Goal: Information Seeking & Learning: Check status

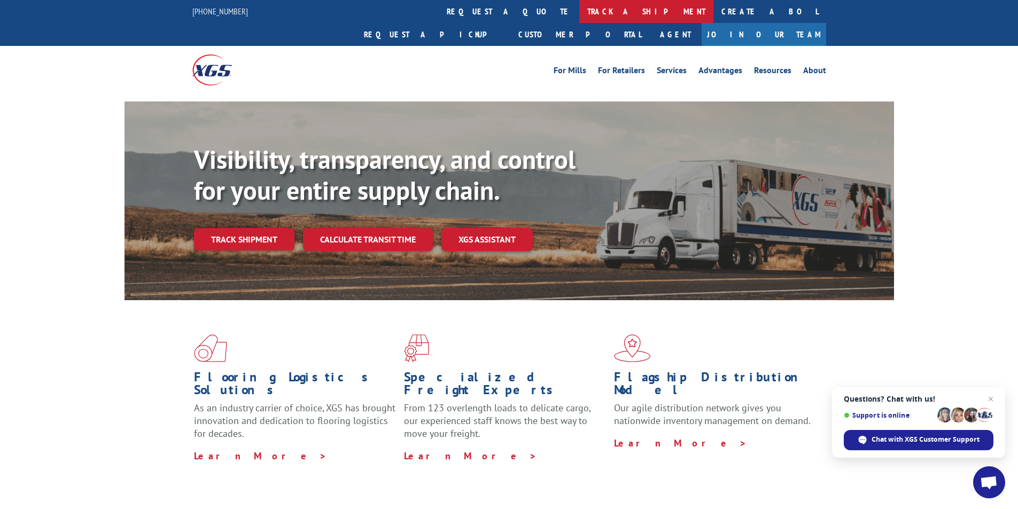
click at [579, 13] on link "track a shipment" at bounding box center [646, 11] width 134 height 23
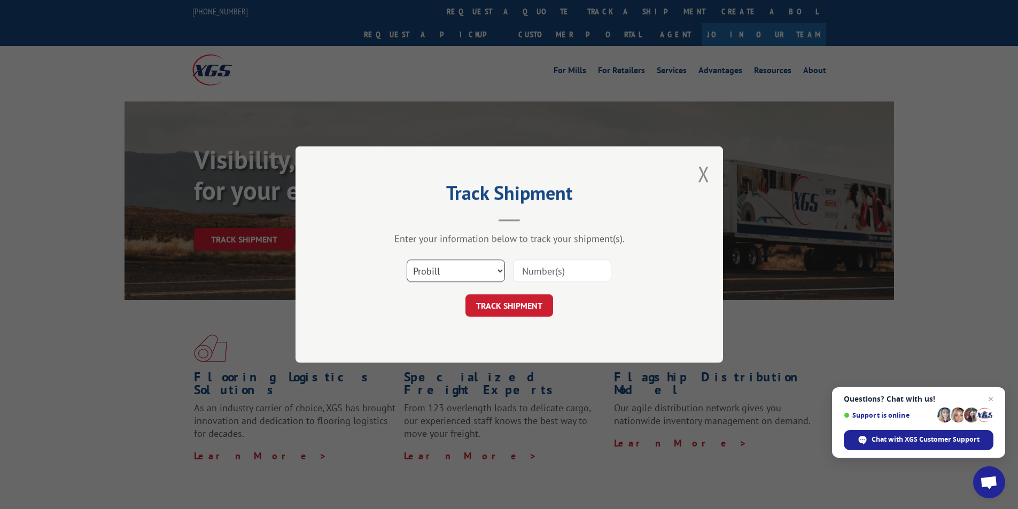
click at [433, 276] on select "Select category... Probill BOL PO" at bounding box center [455, 271] width 98 height 22
select select "po"
click at [406, 260] on select "Select category... Probill BOL PO" at bounding box center [455, 271] width 98 height 22
click at [426, 276] on select "Select category... Probill BOL PO" at bounding box center [455, 271] width 98 height 22
click at [426, 274] on select "Select category... Probill BOL PO" at bounding box center [455, 271] width 98 height 22
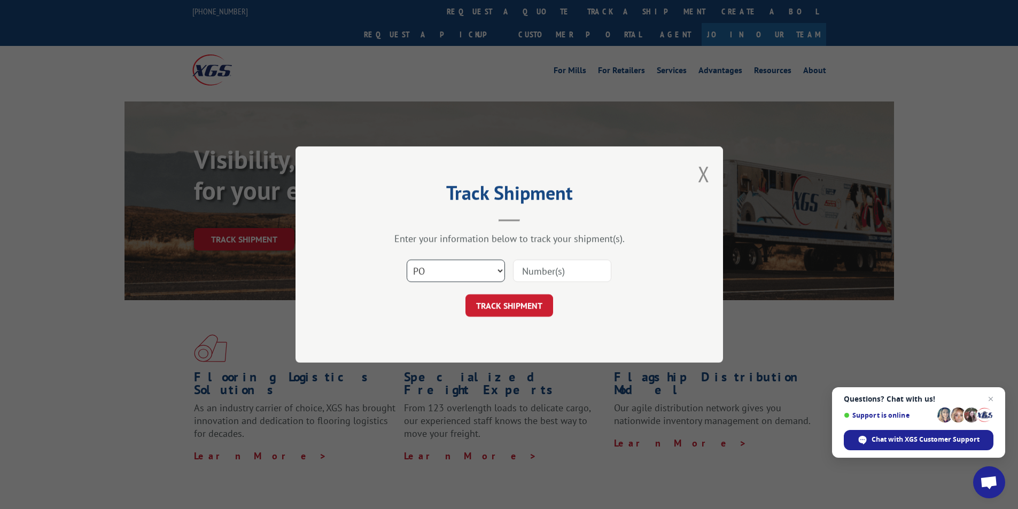
click at [426, 274] on select "Select category... Probill BOL PO" at bounding box center [455, 271] width 98 height 22
click at [539, 273] on input at bounding box center [562, 271] width 98 height 22
type input "86511202"
click button "TRACK SHIPMENT" at bounding box center [509, 305] width 88 height 22
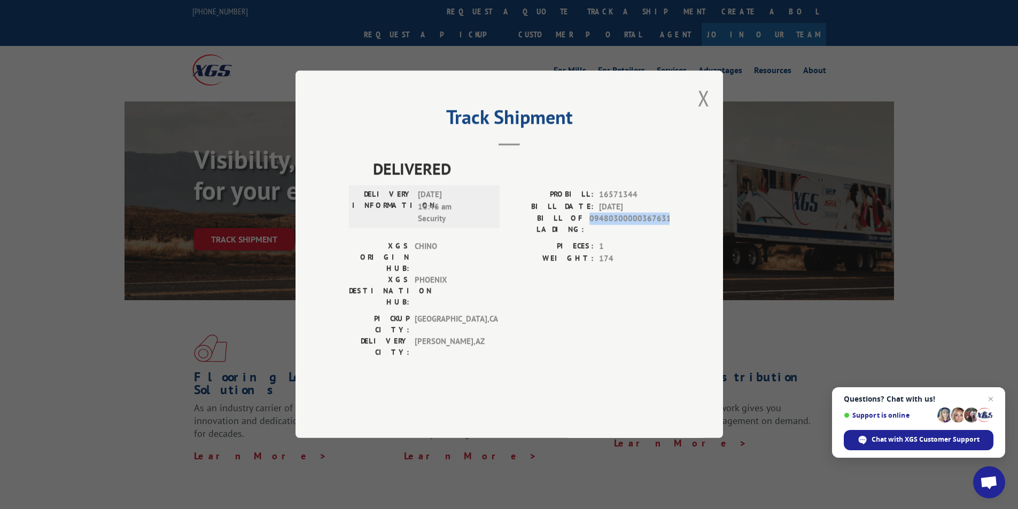
drag, startPoint x: 667, startPoint y: 251, endPoint x: 593, endPoint y: 254, distance: 73.8
click at [593, 254] on div "Track Shipment DELIVERED DELIVERY INFORMATION: [DATE] 10:46 am Security PROBILL…" at bounding box center [508, 254] width 427 height 367
copy span "09480300000367631"
click at [700, 112] on button "Close modal" at bounding box center [704, 98] width 12 height 28
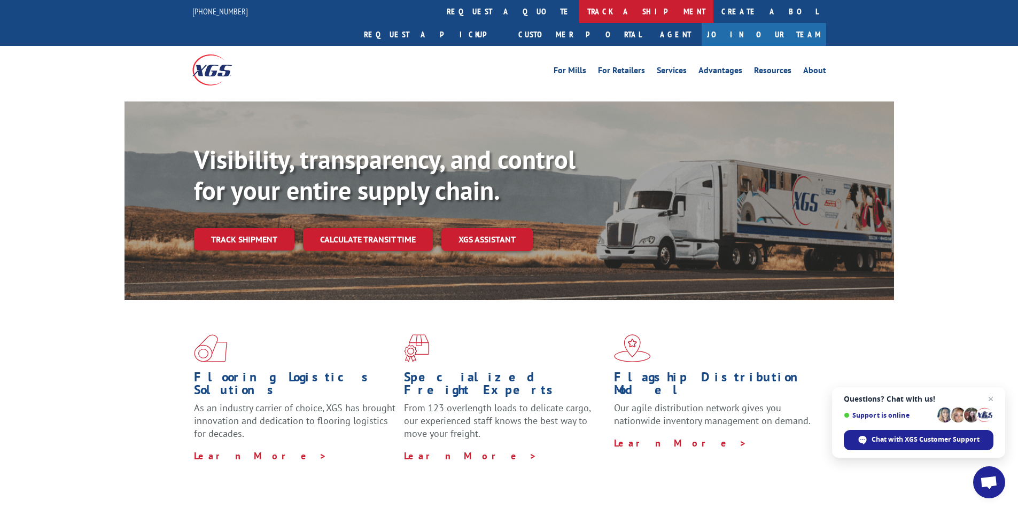
click at [579, 12] on link "track a shipment" at bounding box center [646, 11] width 134 height 23
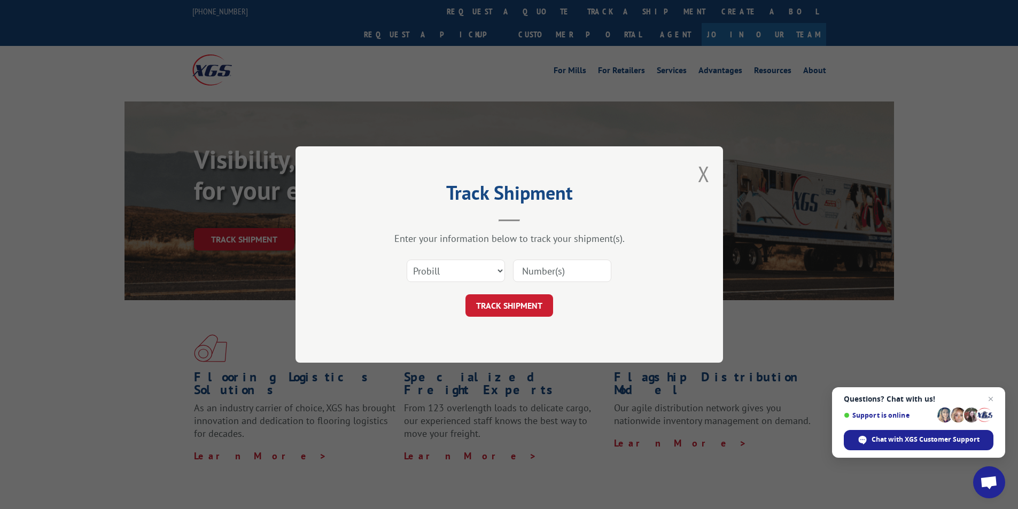
click at [539, 274] on input at bounding box center [562, 271] width 98 height 22
type input "1"
type input "17549897"
click button "TRACK SHIPMENT" at bounding box center [509, 305] width 88 height 22
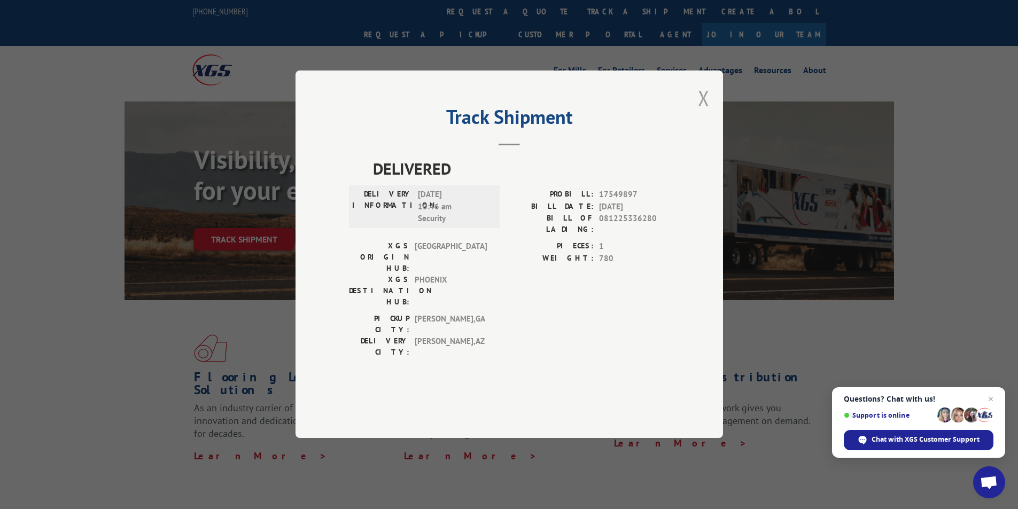
click at [705, 112] on button "Close modal" at bounding box center [704, 98] width 12 height 28
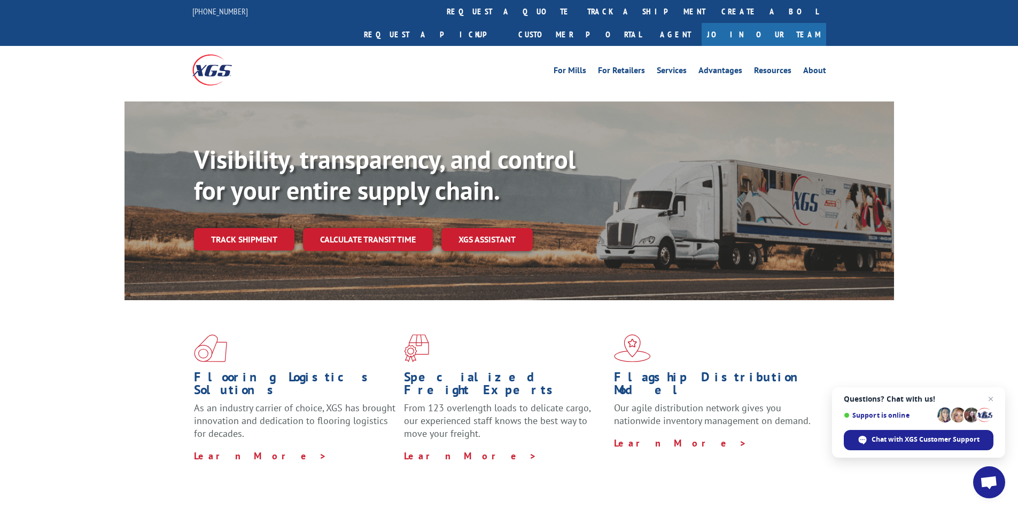
drag, startPoint x: 462, startPoint y: 7, endPoint x: 484, endPoint y: 40, distance: 40.0
click at [579, 6] on link "track a shipment" at bounding box center [646, 11] width 134 height 23
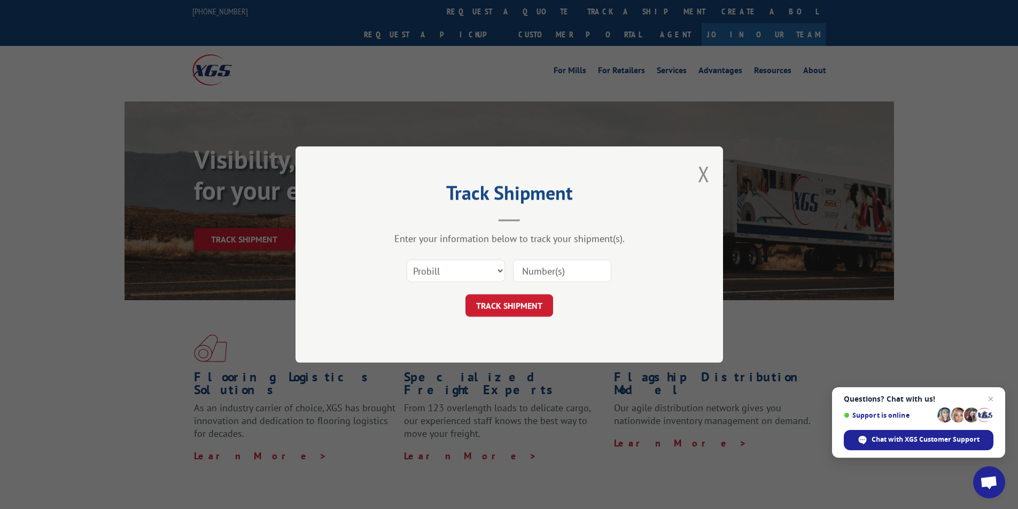
click at [540, 278] on input at bounding box center [562, 271] width 98 height 22
type input "16920513"
click button "TRACK SHIPMENT" at bounding box center [509, 305] width 88 height 22
